Goal: Transaction & Acquisition: Purchase product/service

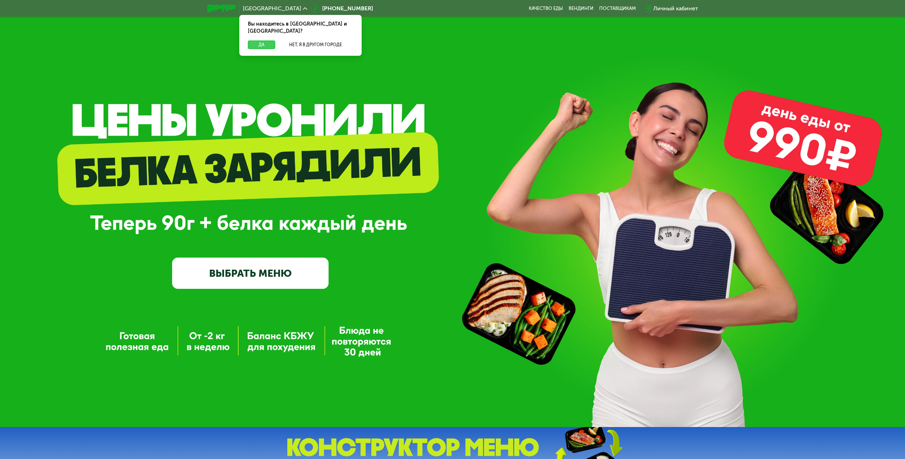
click at [263, 41] on button "Да" at bounding box center [261, 45] width 27 height 9
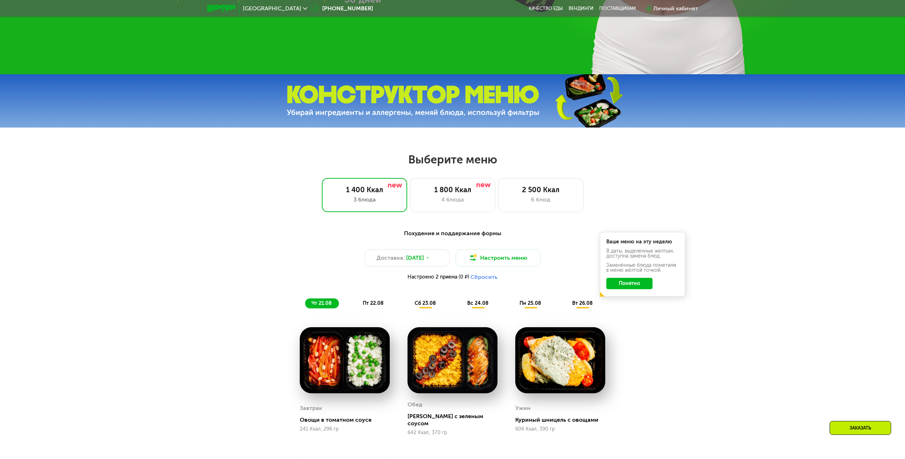
scroll to position [356, 0]
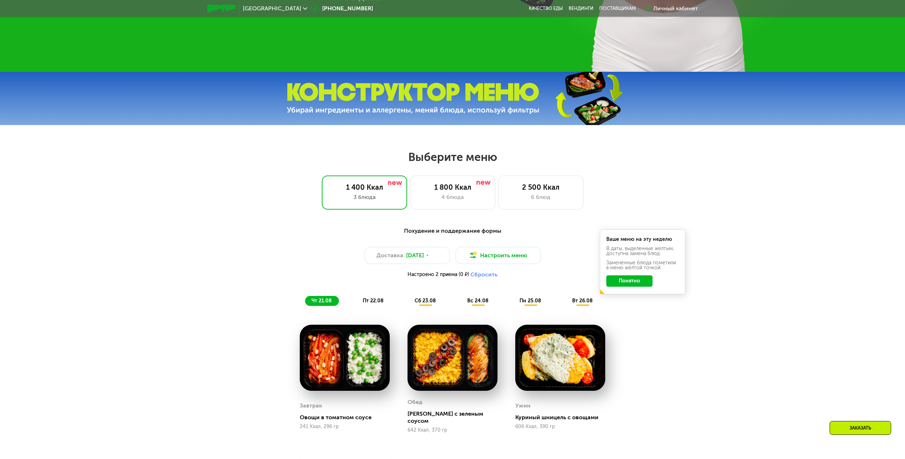
click at [619, 284] on button "Понятно" at bounding box center [629, 281] width 46 height 11
click at [498, 194] on div "1 800 Ккал 4 блюда" at bounding box center [540, 193] width 85 height 34
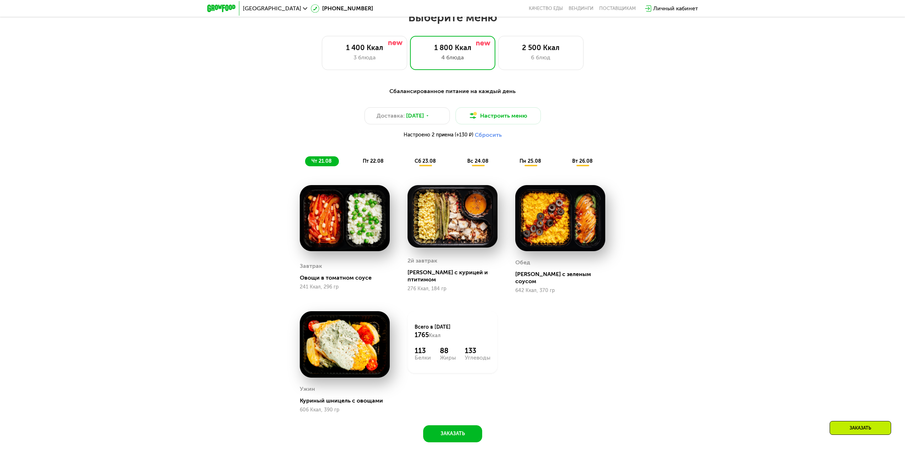
scroll to position [498, 0]
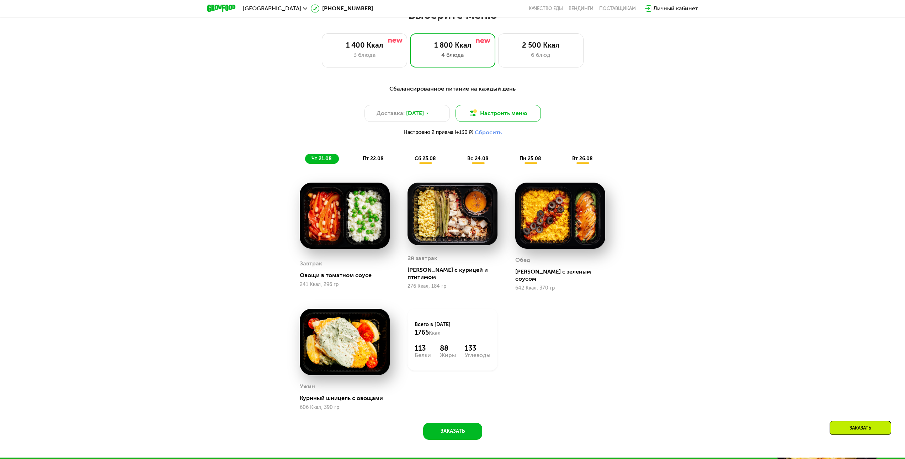
click at [490, 120] on button "Настроить меню" at bounding box center [497, 113] width 85 height 17
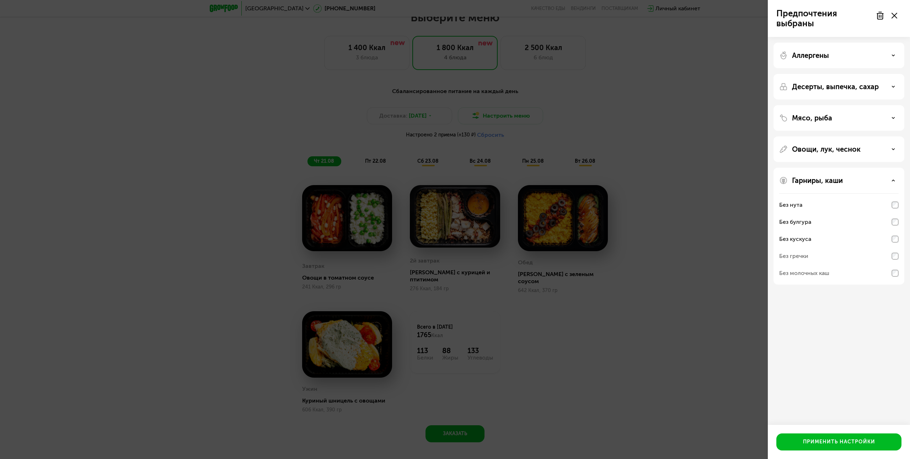
click at [891, 180] on div "Гарниры, каши" at bounding box center [838, 180] width 119 height 9
click at [888, 146] on div "Овощи, лук, чеснок" at bounding box center [838, 149] width 119 height 9
click at [880, 116] on div "Мясо, рыба" at bounding box center [838, 118] width 119 height 9
click at [877, 89] on p "Десерты, выпечка, сахар" at bounding box center [835, 86] width 87 height 9
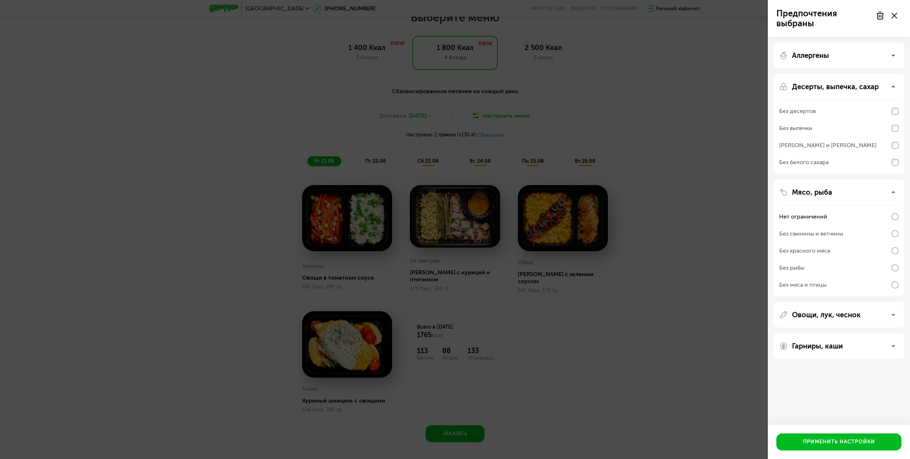
click at [877, 89] on p "Десерты, выпечка, сахар" at bounding box center [835, 86] width 87 height 9
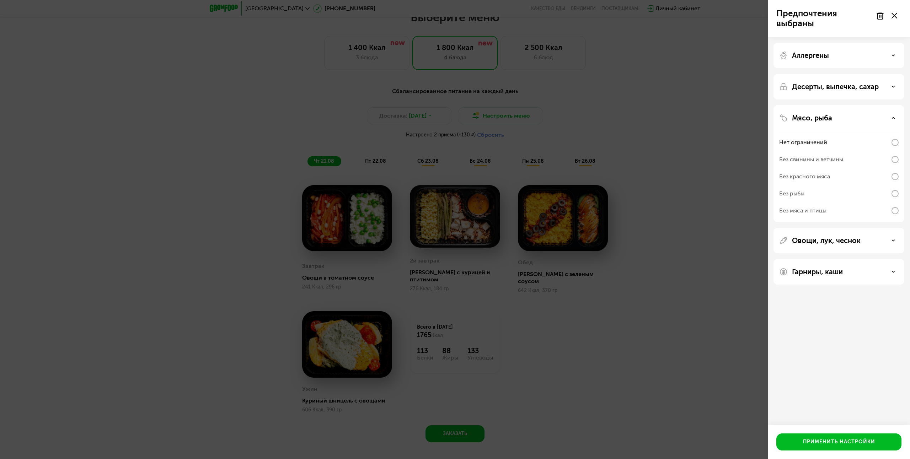
click at [872, 58] on div "Аллергены" at bounding box center [838, 55] width 119 height 9
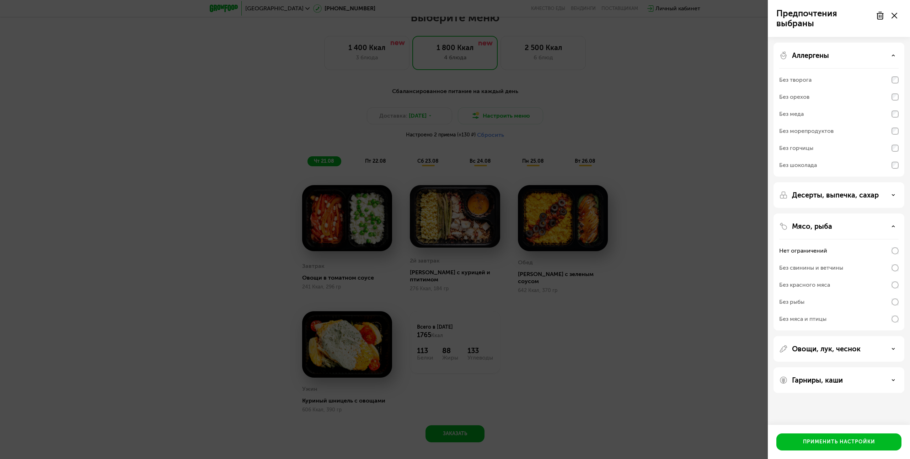
click at [872, 58] on div "Аллергены" at bounding box center [838, 55] width 119 height 9
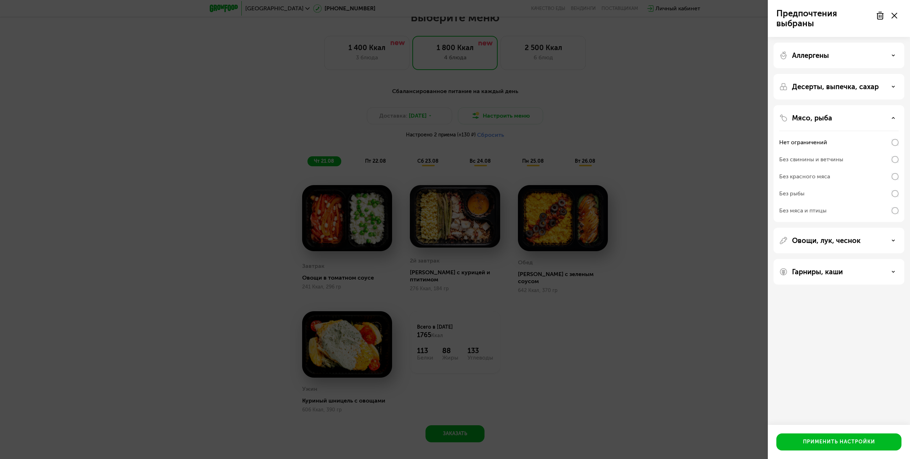
click at [882, 74] on div "Аллергены" at bounding box center [839, 87] width 131 height 26
click at [884, 55] on div "Аллергены" at bounding box center [838, 55] width 119 height 9
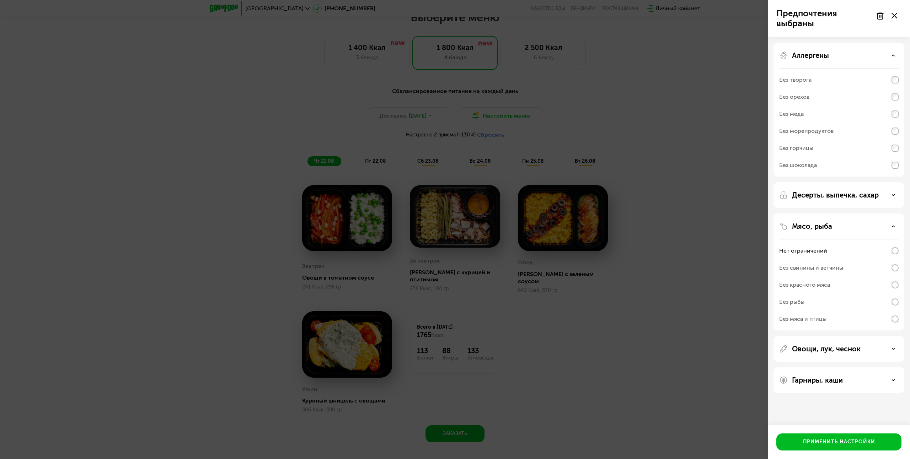
click at [886, 55] on div "Аллергены" at bounding box center [838, 55] width 119 height 9
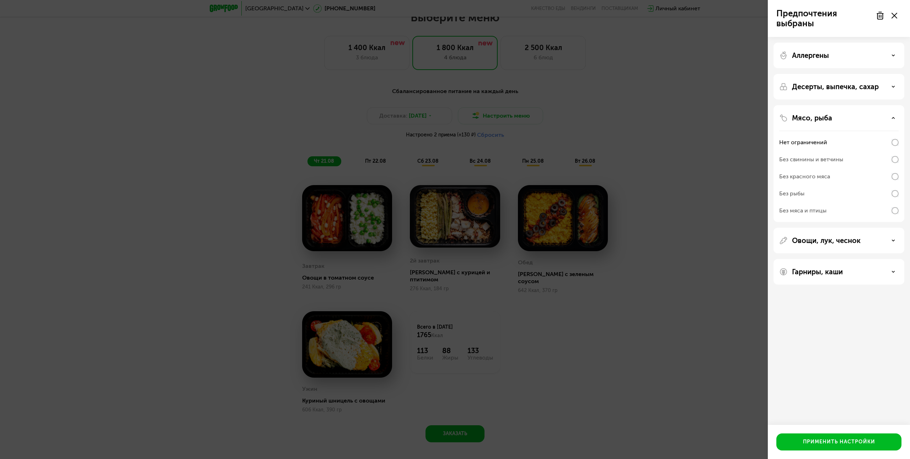
click at [897, 16] on icon at bounding box center [895, 16] width 6 height 6
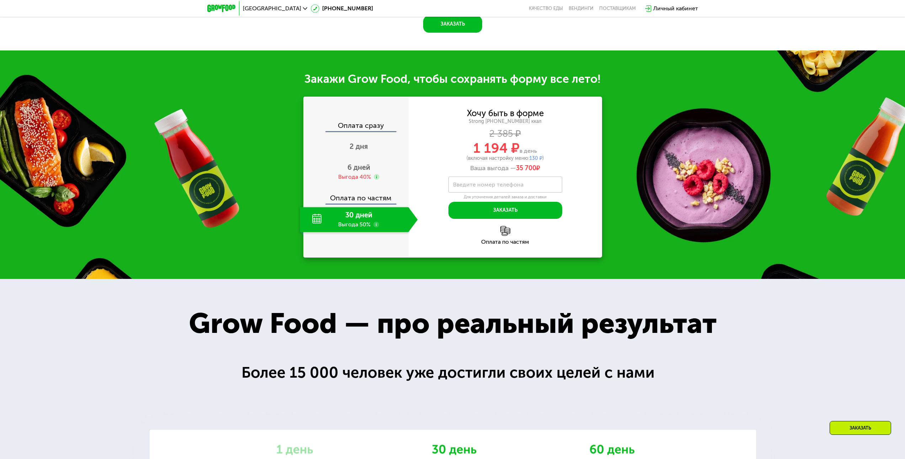
scroll to position [853, 0]
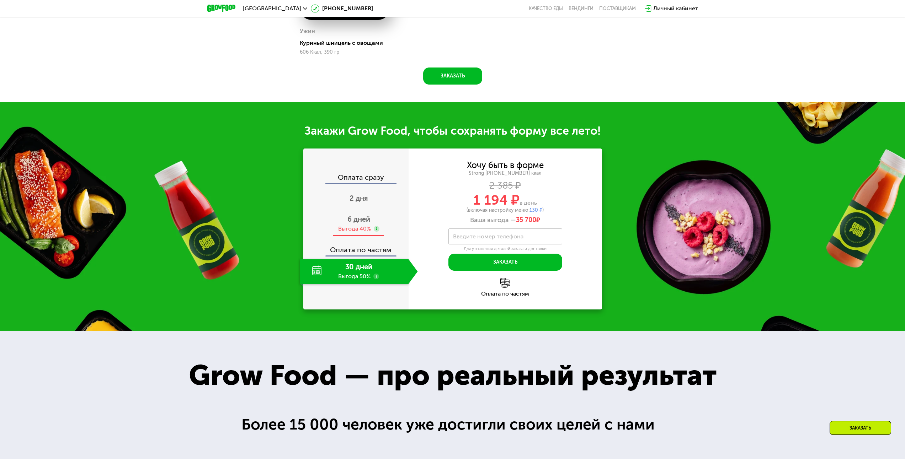
click at [344, 212] on div "6 дней Выгода 40%" at bounding box center [359, 224] width 118 height 25
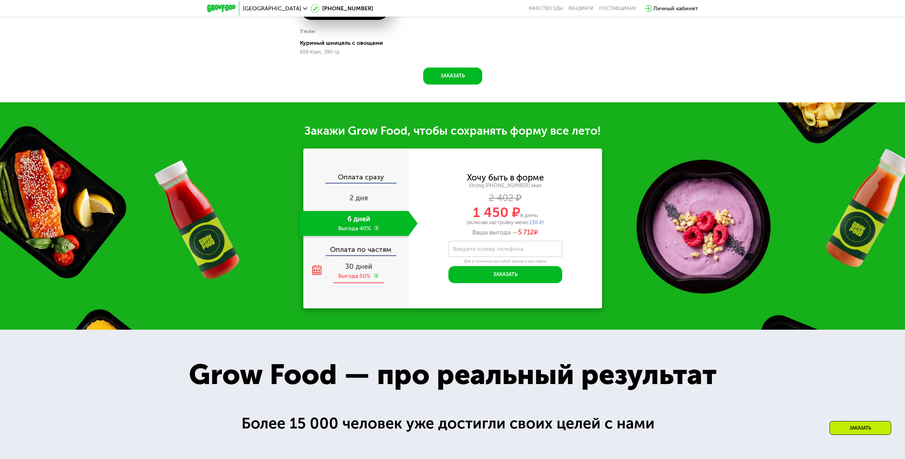
drag, startPoint x: 353, startPoint y: 261, endPoint x: 353, endPoint y: 255, distance: 6.0
click at [353, 262] on span "30 дней" at bounding box center [358, 266] width 27 height 9
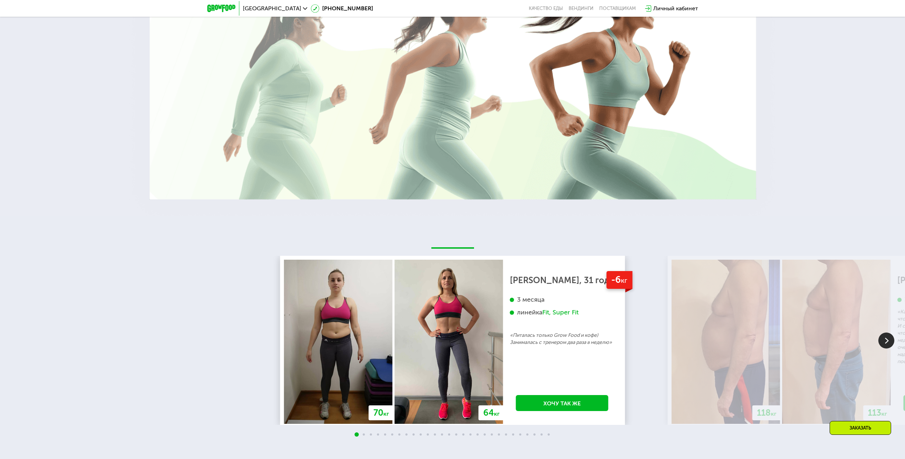
scroll to position [0, 0]
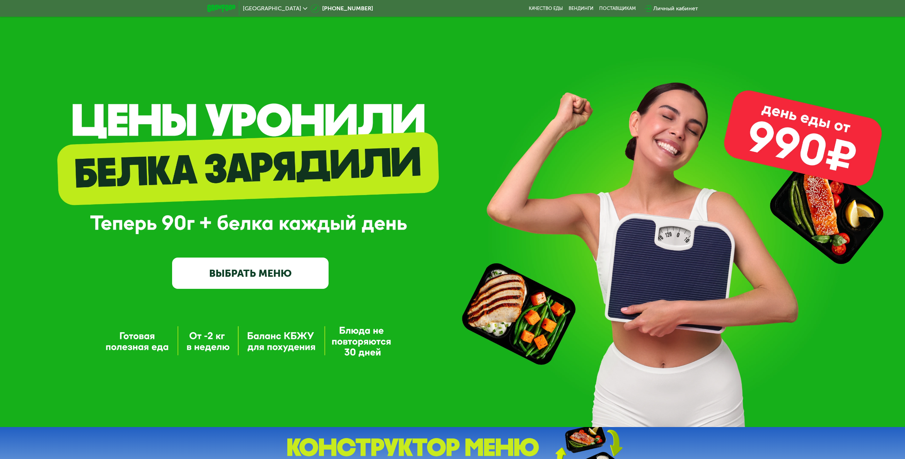
drag, startPoint x: 188, startPoint y: 395, endPoint x: 223, endPoint y: 140, distance: 258.0
click at [243, 273] on link "ВЫБРАТЬ МЕНЮ" at bounding box center [250, 273] width 156 height 31
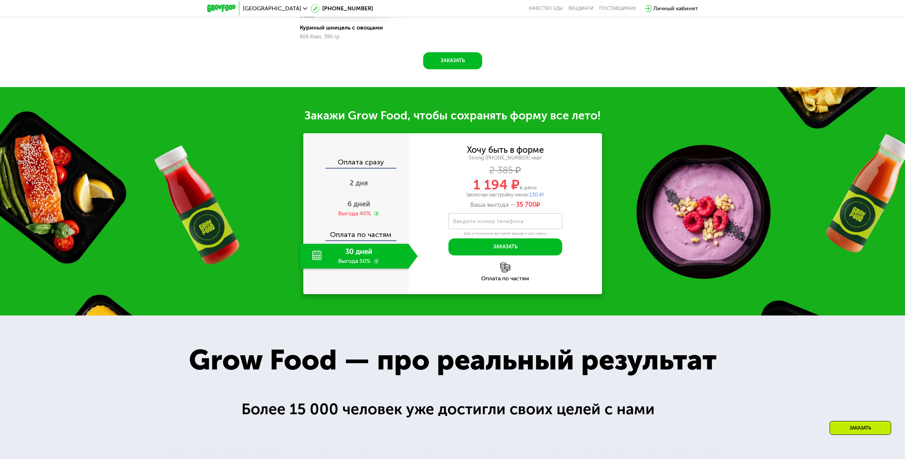
scroll to position [953, 0]
